Goal: Find specific page/section: Find specific page/section

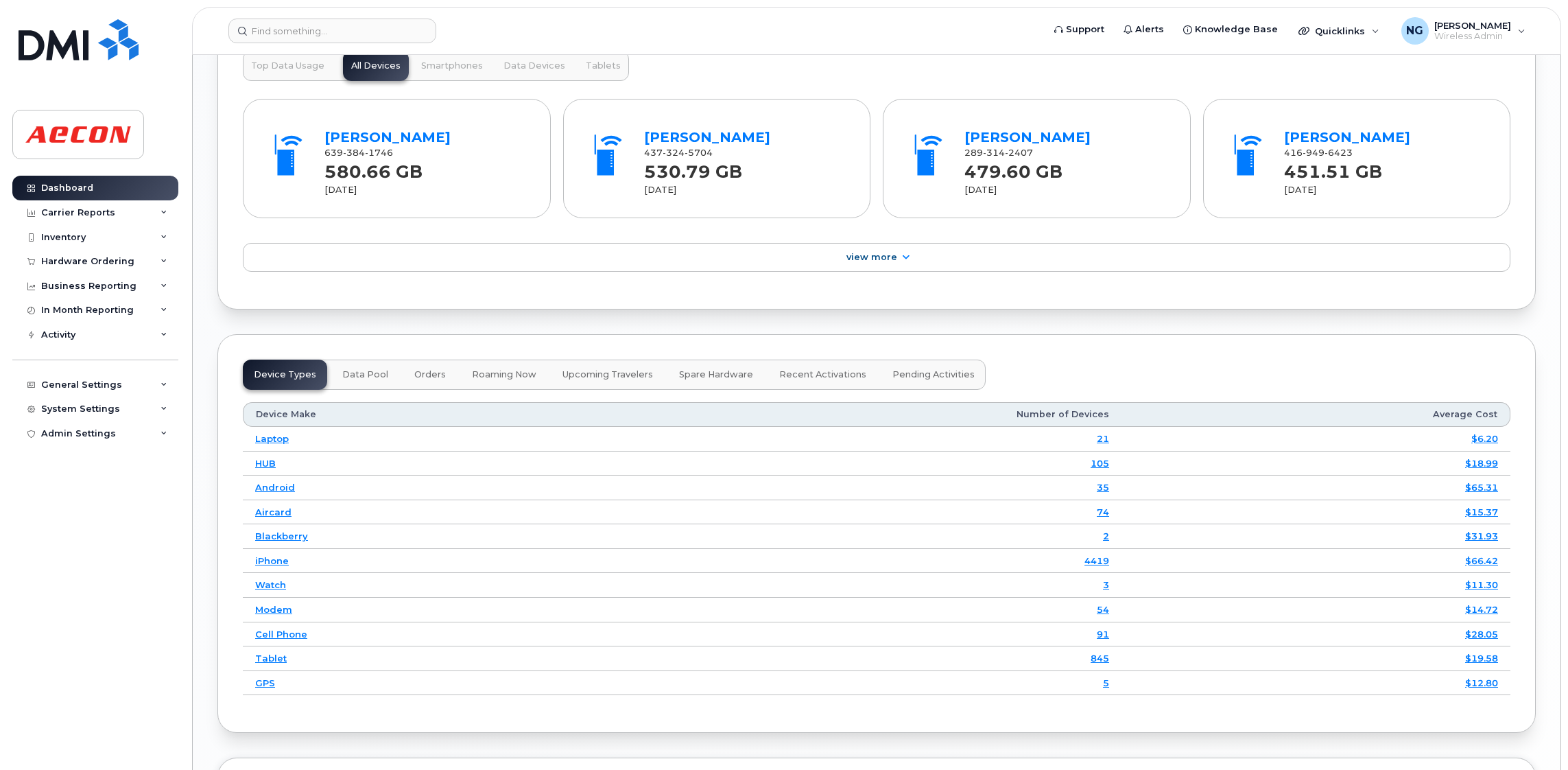
scroll to position [1851, 0]
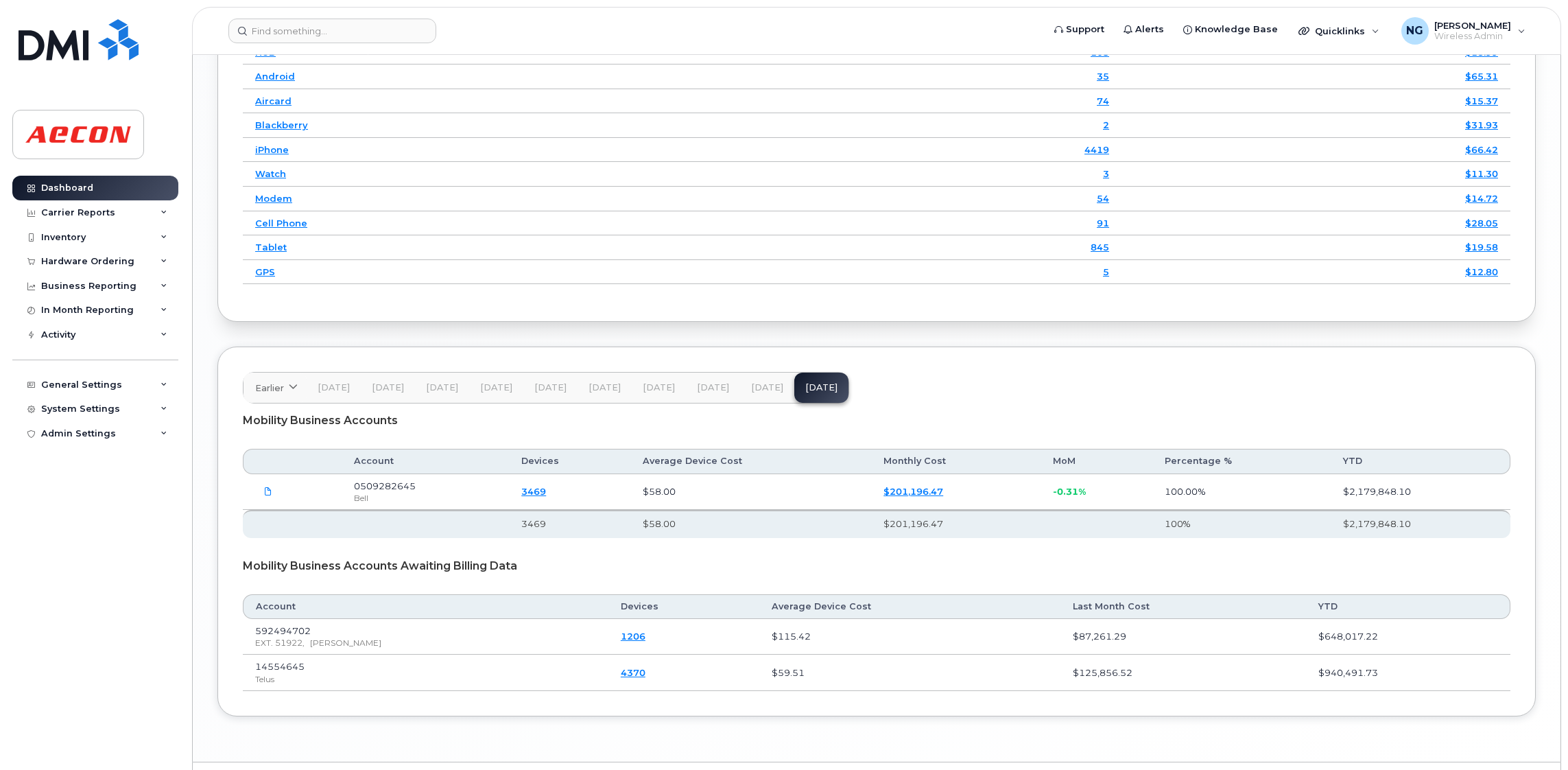
click at [71, 531] on div "Dashboard Carrier Reports Monthly Billing Data Daily Data Pooling Data Behavior…" at bounding box center [97, 462] width 170 height 574
click at [859, 292] on div "Device Make Number of Devices Average Cost Laptop 21 $6.20 HUB 105 $18.99 Andro…" at bounding box center [876, 137] width 1267 height 318
click at [270, 495] on icon at bounding box center [268, 491] width 8 height 8
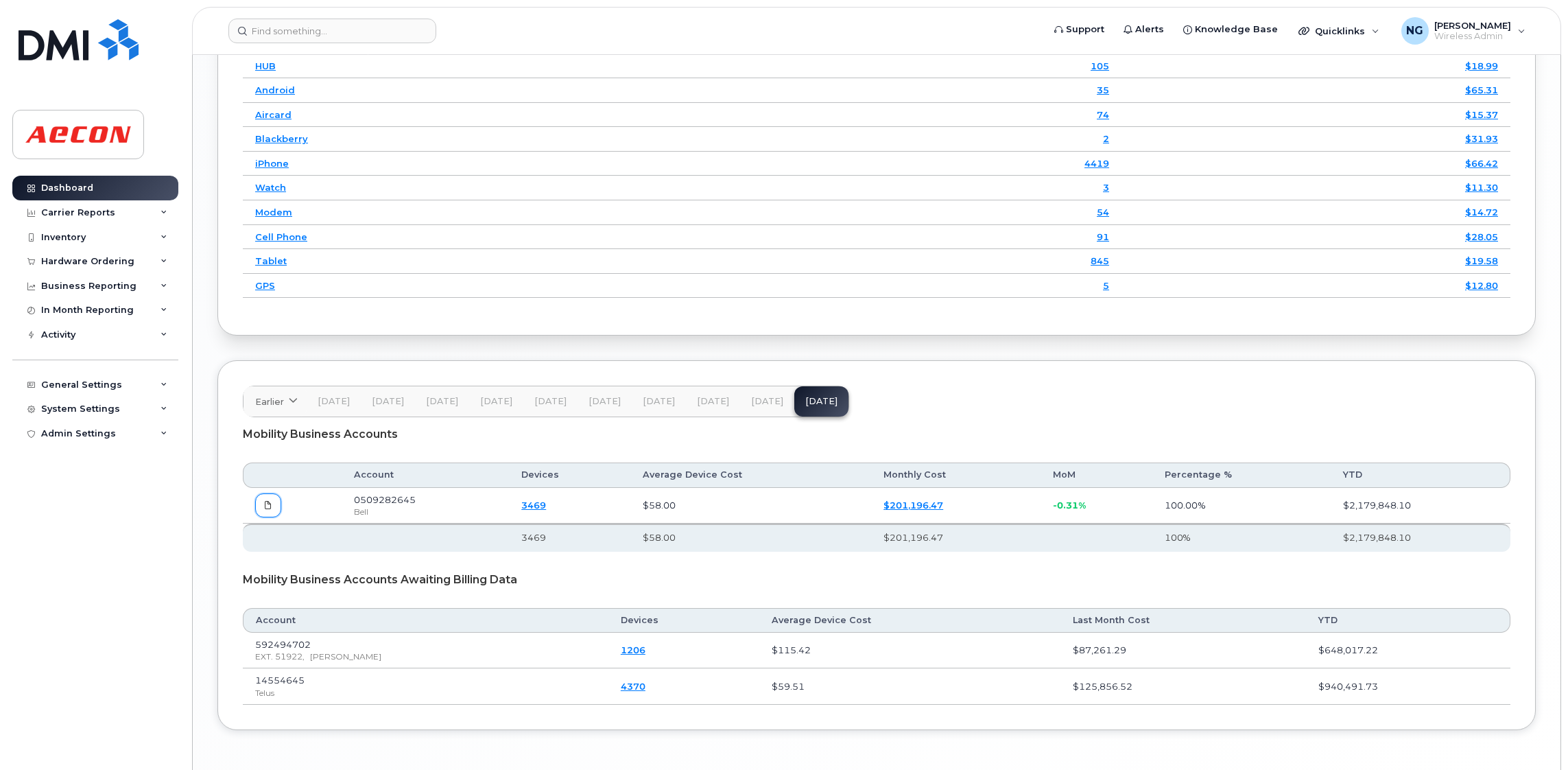
scroll to position [1895, 0]
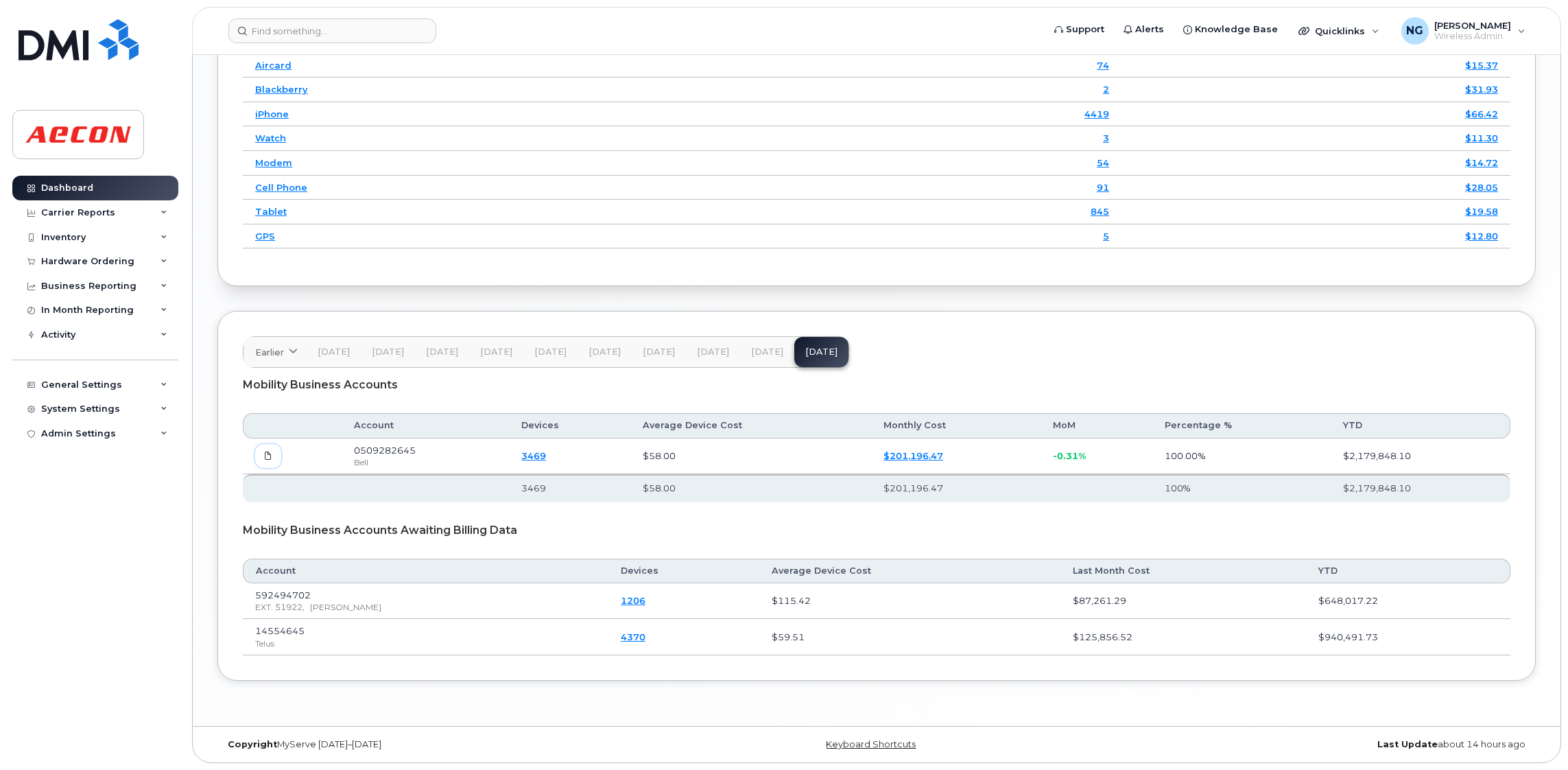
click at [268, 457] on icon at bounding box center [268, 456] width 8 height 8
click at [759, 351] on span "[DATE]" at bounding box center [767, 352] width 32 height 11
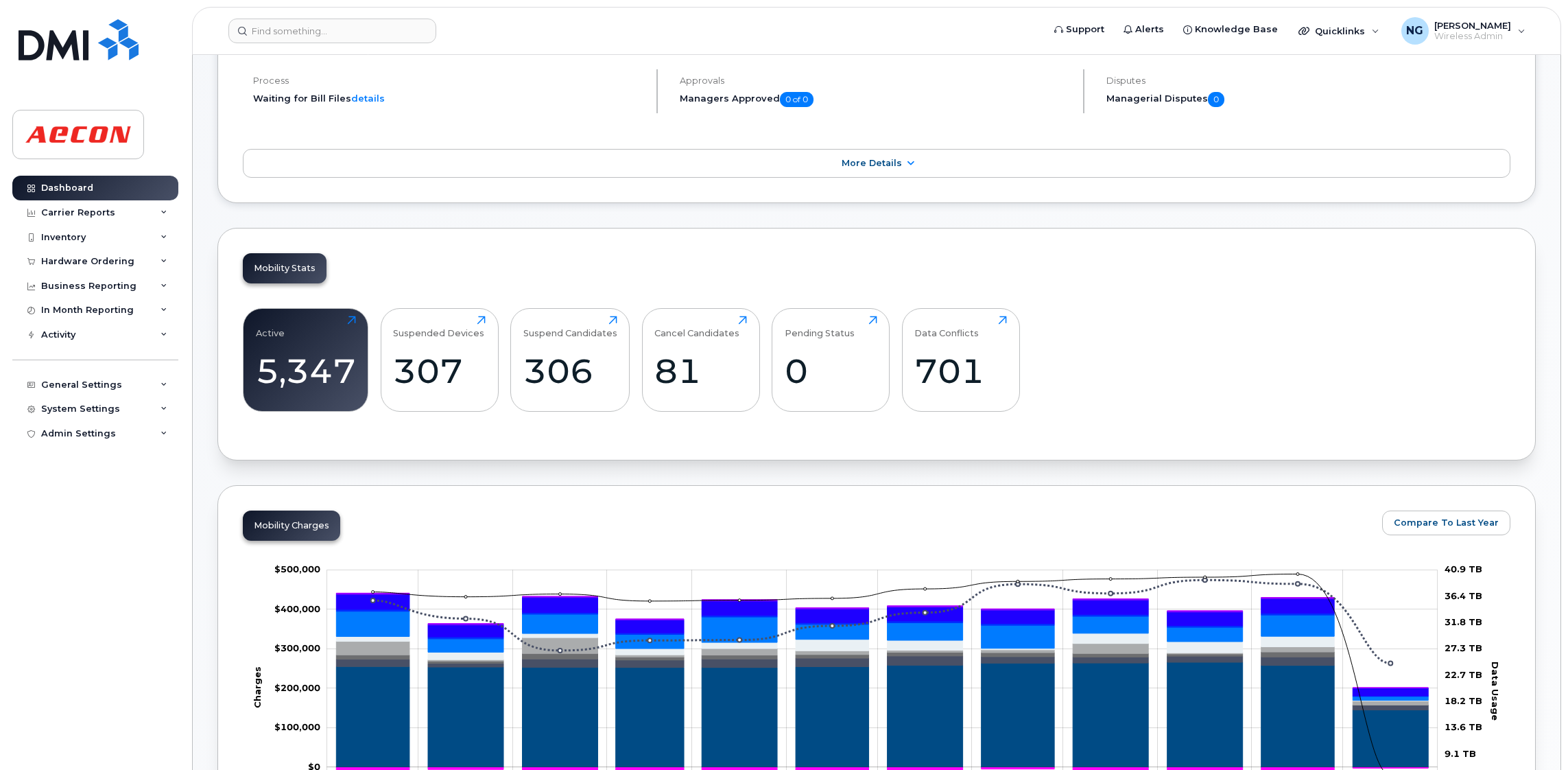
scroll to position [0, 0]
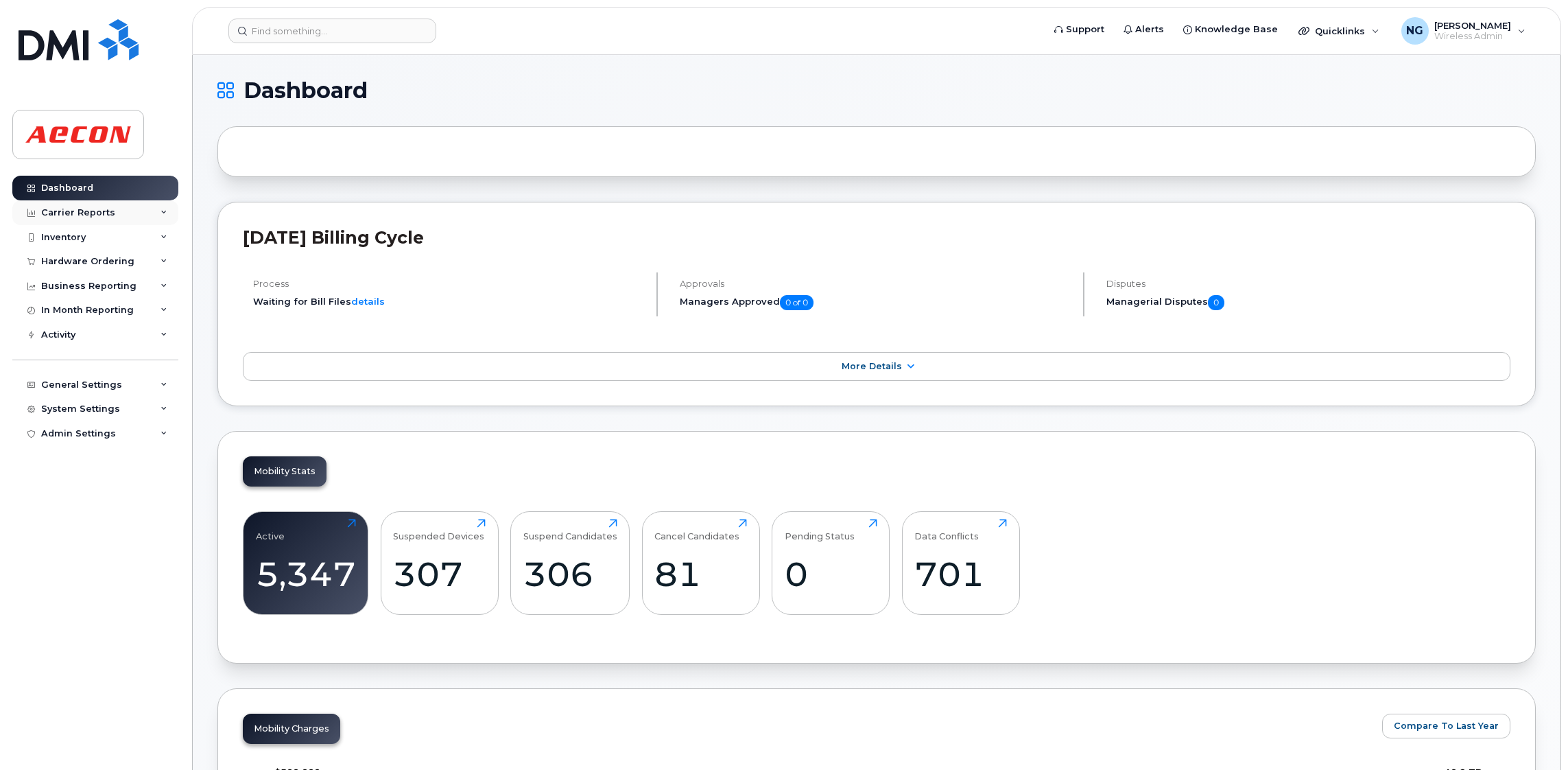
click at [65, 217] on div "Carrier Reports" at bounding box center [78, 212] width 74 height 11
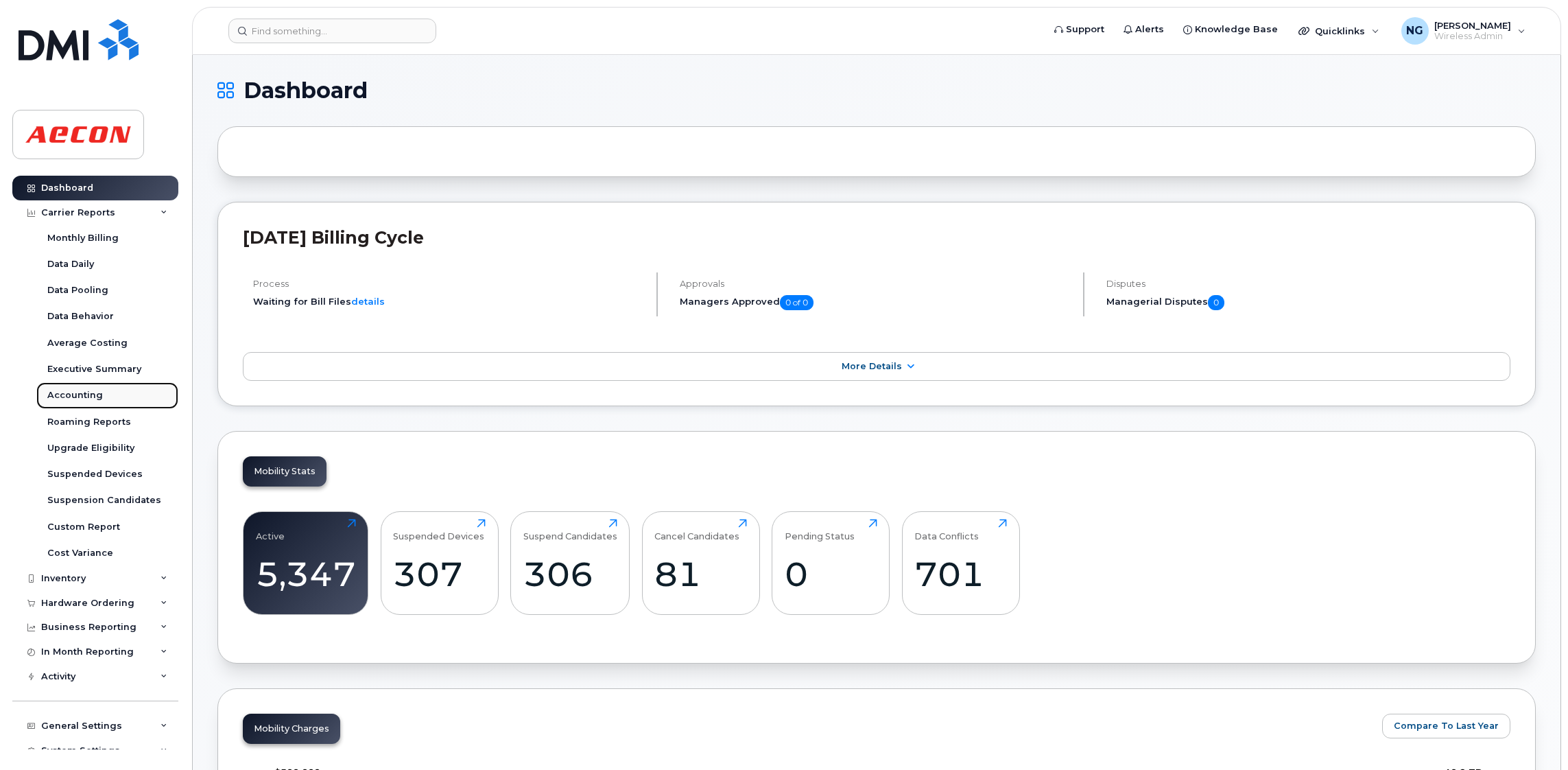
click at [93, 398] on div "Accounting" at bounding box center [75, 394] width 56 height 12
